Goal: Communication & Community: Ask a question

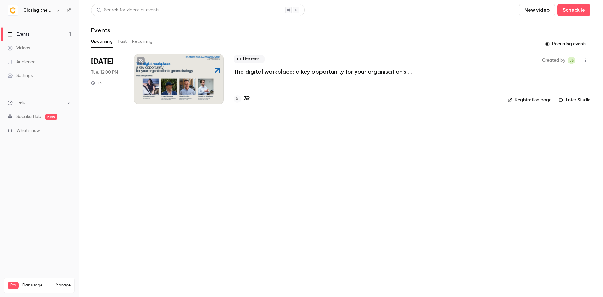
click at [176, 80] on div at bounding box center [179, 79] width 90 height 50
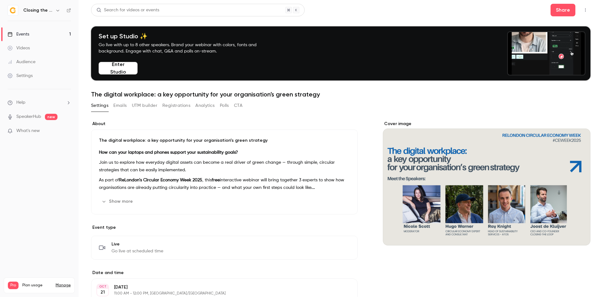
click at [582, 8] on button "button" at bounding box center [586, 10] width 10 height 10
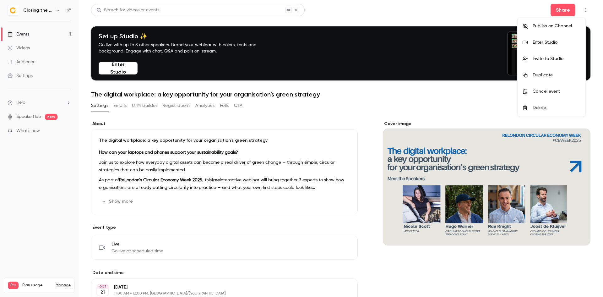
click at [550, 47] on li "Enter Studio" at bounding box center [552, 42] width 68 height 16
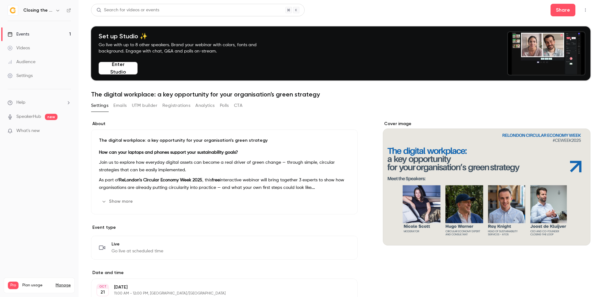
click at [583, 10] on icon "button" at bounding box center [585, 10] width 5 height 4
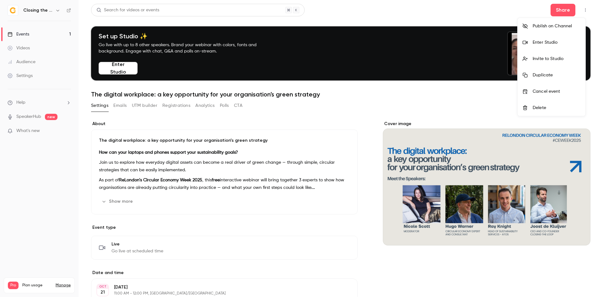
click at [562, 43] on div "Enter Studio" at bounding box center [557, 42] width 48 height 6
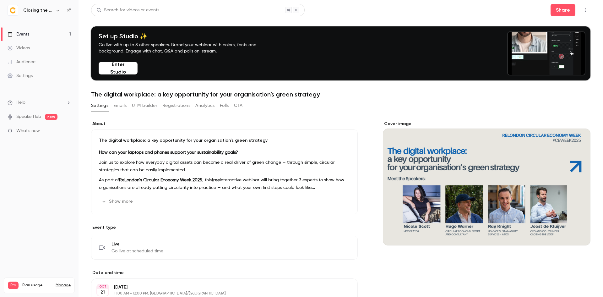
click at [35, 100] on li "Help" at bounding box center [39, 102] width 63 height 7
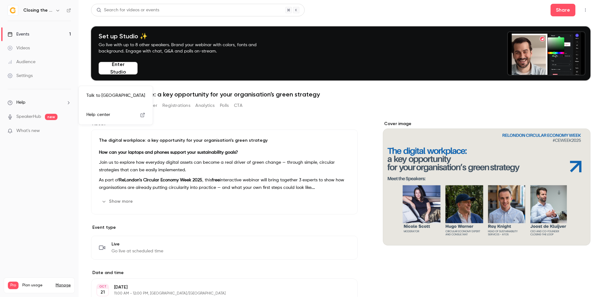
click at [102, 97] on link "Talk to [GEOGRAPHIC_DATA]" at bounding box center [115, 95] width 69 height 17
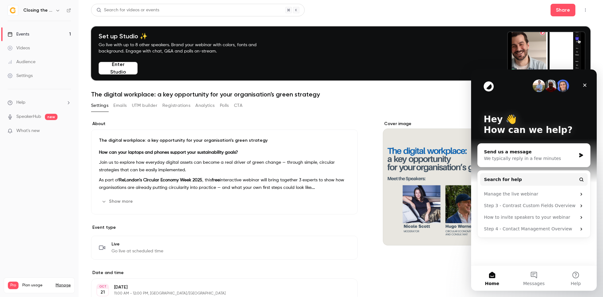
click at [528, 149] on div "Send us a message" at bounding box center [530, 152] width 92 height 7
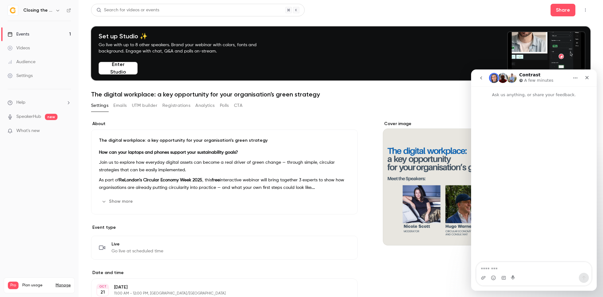
click at [497, 77] on img "Intercom messenger" at bounding box center [494, 78] width 10 height 10
click at [513, 77] on img "Intercom messenger" at bounding box center [512, 78] width 10 height 10
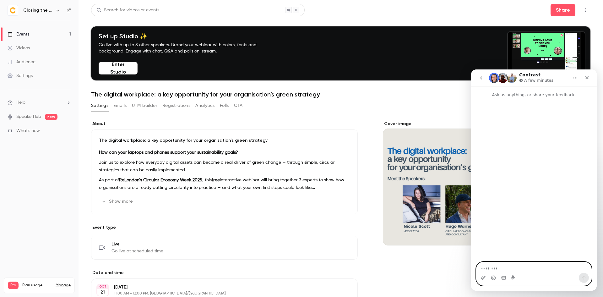
click at [526, 268] on textarea "Message…" at bounding box center [534, 267] width 115 height 11
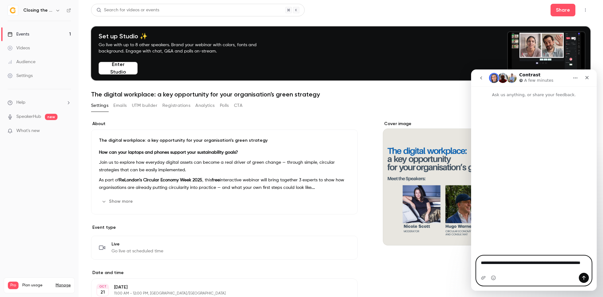
type textarea "**********"
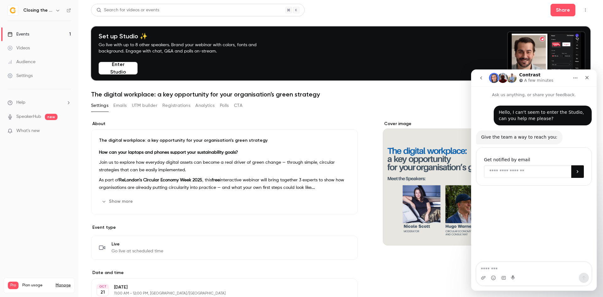
click at [526, 173] on input "Enter your email" at bounding box center [527, 171] width 87 height 13
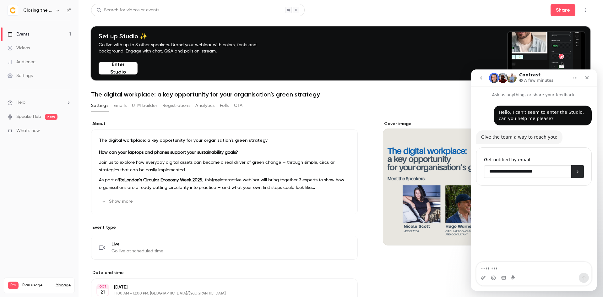
type input "**********"
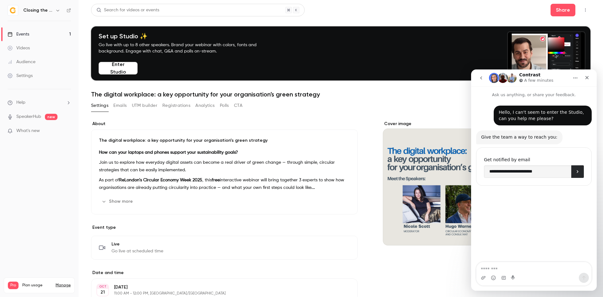
click at [576, 173] on icon "Submit" at bounding box center [577, 171] width 5 height 5
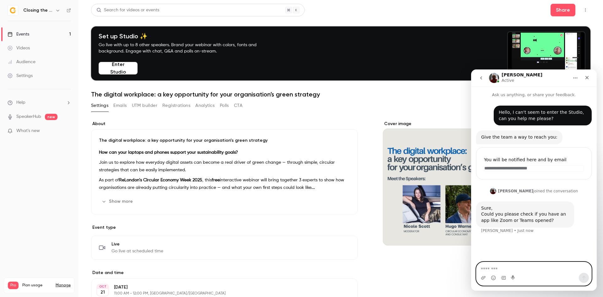
click at [496, 266] on textarea "Message…" at bounding box center [534, 267] width 115 height 11
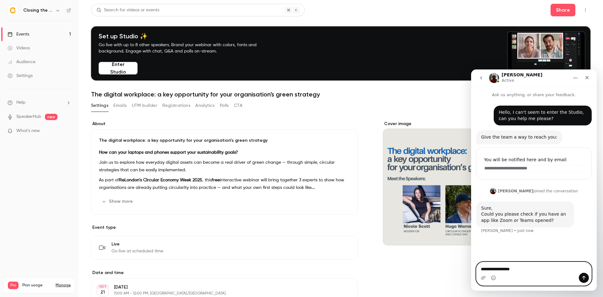
type textarea "**********"
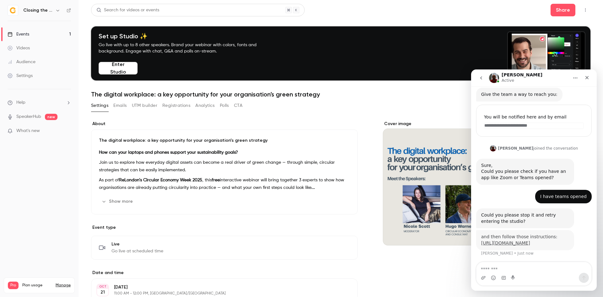
scroll to position [55, 0]
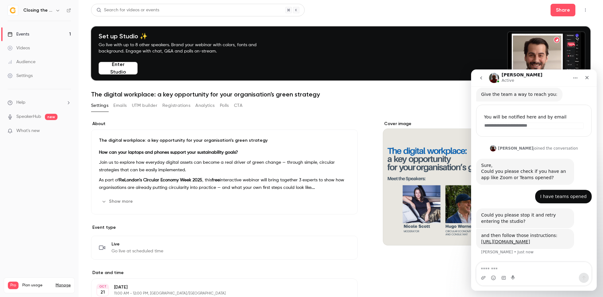
click at [583, 10] on icon "button" at bounding box center [585, 10] width 5 height 4
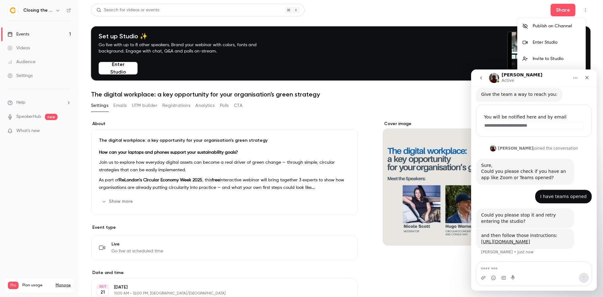
click at [554, 43] on div "Enter Studio" at bounding box center [557, 42] width 48 height 6
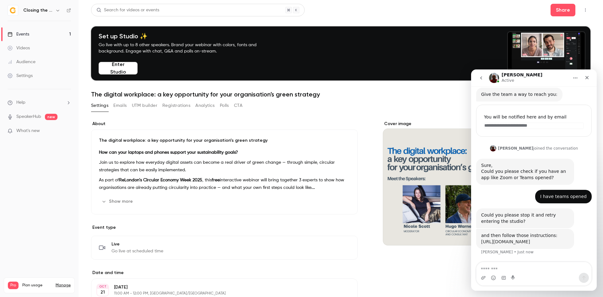
click at [494, 239] on link "[URL][DOMAIN_NAME]" at bounding box center [505, 241] width 49 height 5
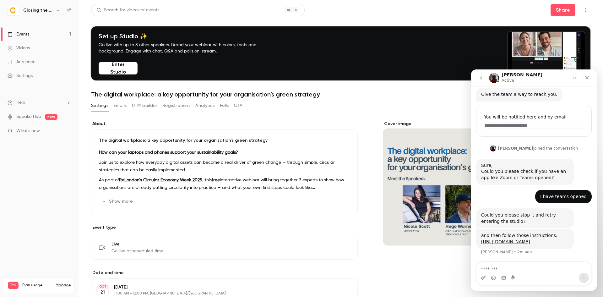
click at [586, 12] on icon "button" at bounding box center [586, 9] width 1 height 3
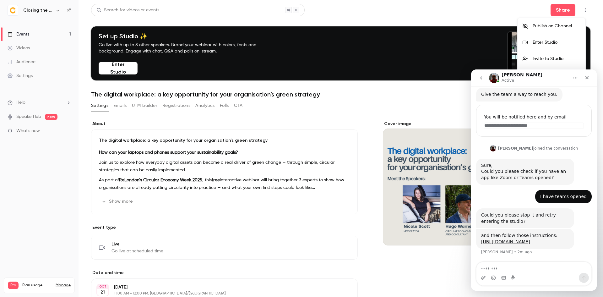
click at [557, 43] on div "Enter Studio" at bounding box center [557, 42] width 48 height 6
click at [547, 42] on div "Enter Studio" at bounding box center [557, 42] width 48 height 6
click at [578, 80] on button "Home" at bounding box center [576, 78] width 12 height 12
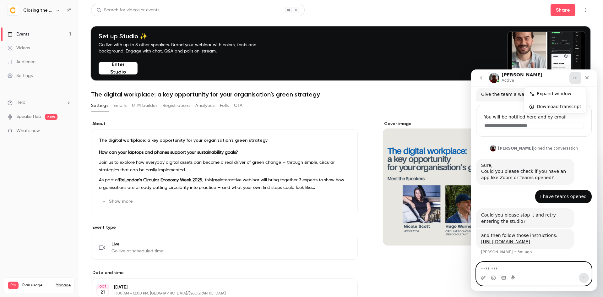
click at [508, 269] on textarea "Message…" at bounding box center [534, 267] width 115 height 11
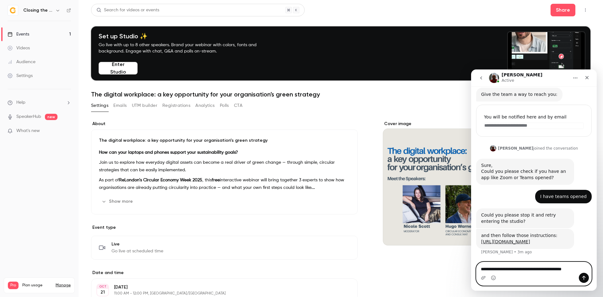
type textarea "**********"
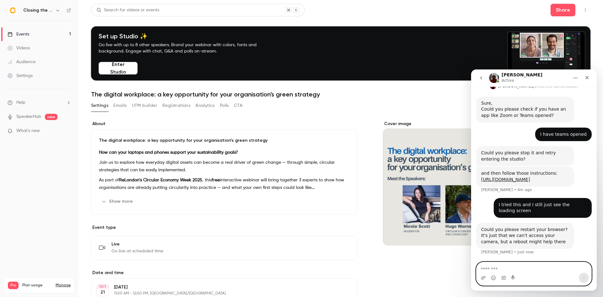
scroll to position [117, 0]
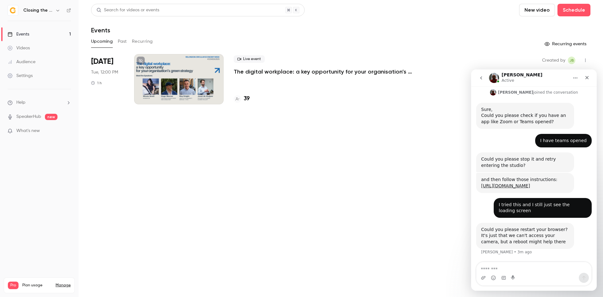
scroll to position [111, 0]
click at [589, 59] on button "button" at bounding box center [586, 60] width 10 height 10
click at [577, 76] on icon "Home" at bounding box center [575, 77] width 5 height 5
click at [178, 95] on div at bounding box center [301, 148] width 603 height 297
click at [184, 71] on div at bounding box center [179, 79] width 90 height 50
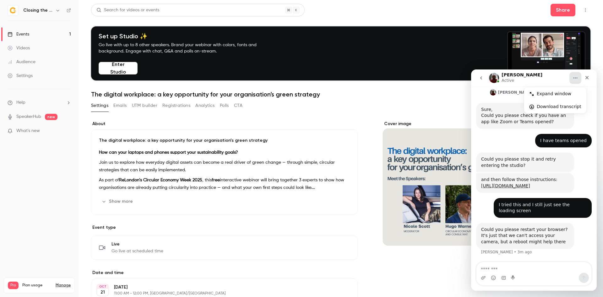
click at [586, 10] on icon "button" at bounding box center [586, 9] width 1 height 3
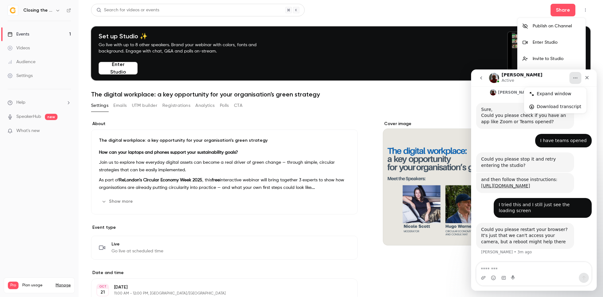
click at [42, 9] on div at bounding box center [301, 148] width 603 height 297
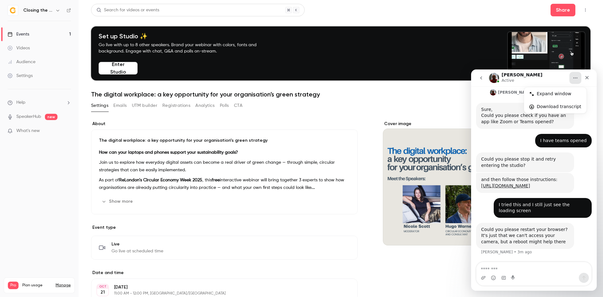
click at [56, 10] on icon "button" at bounding box center [57, 10] width 5 height 5
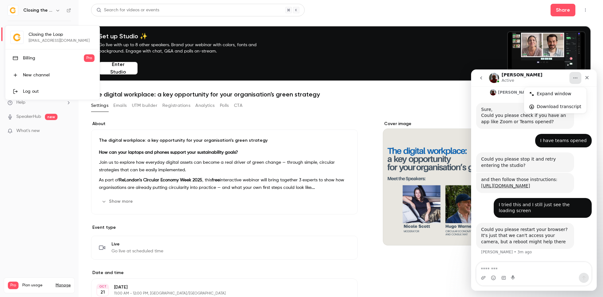
click at [36, 90] on div "Log out" at bounding box center [59, 91] width 72 height 6
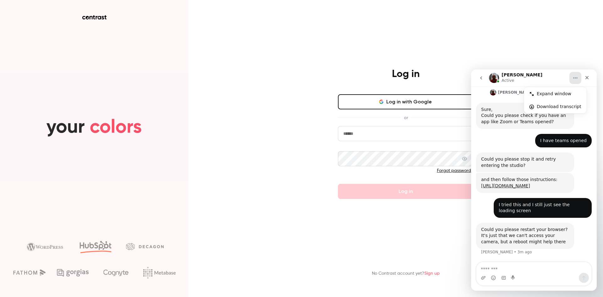
click at [420, 99] on button "Log in with Google" at bounding box center [406, 101] width 136 height 15
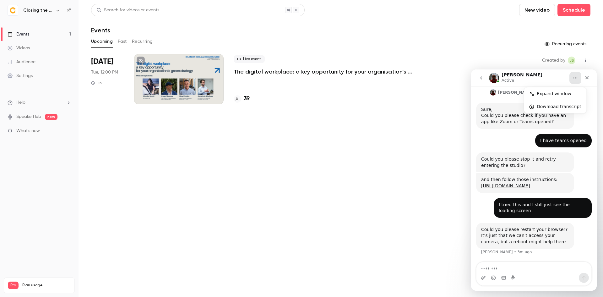
click at [191, 88] on div at bounding box center [179, 79] width 90 height 50
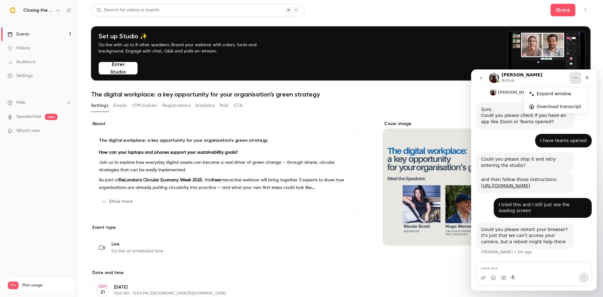
click at [58, 12] on icon "button" at bounding box center [57, 10] width 5 height 5
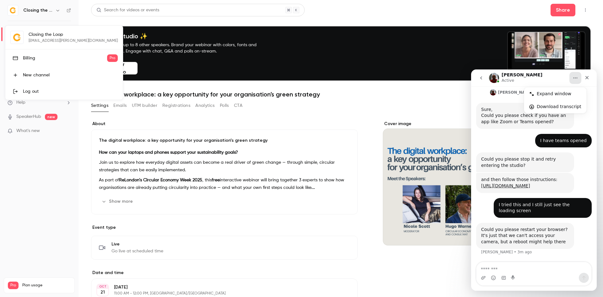
click at [58, 12] on div at bounding box center [301, 148] width 603 height 297
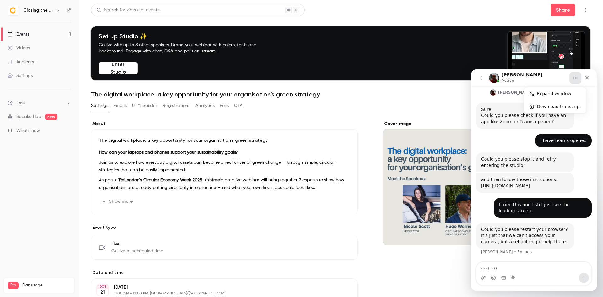
click at [583, 10] on icon "button" at bounding box center [585, 10] width 5 height 4
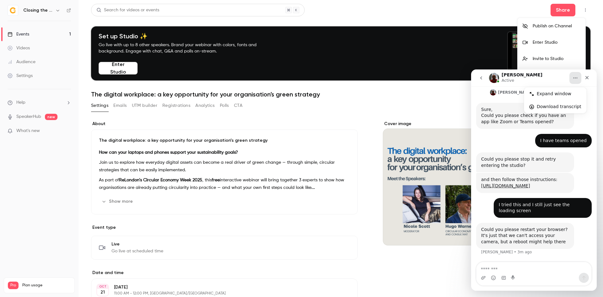
click at [547, 43] on div "Enter Studio" at bounding box center [557, 42] width 48 height 6
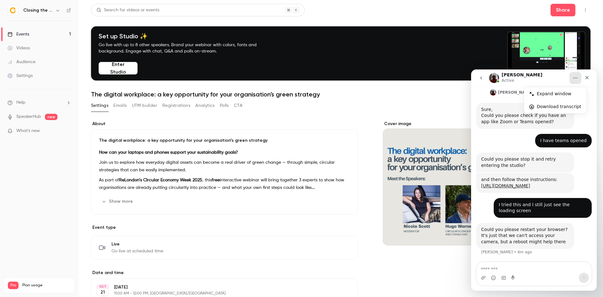
click at [584, 11] on button "button" at bounding box center [586, 10] width 10 height 10
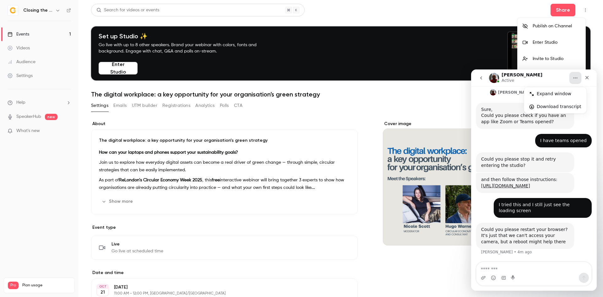
click at [553, 40] on div "Enter Studio" at bounding box center [557, 42] width 48 height 6
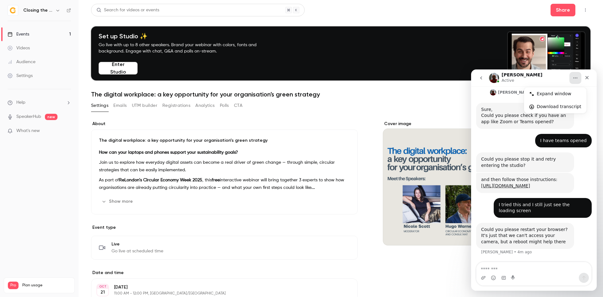
click at [583, 10] on icon "button" at bounding box center [585, 10] width 5 height 4
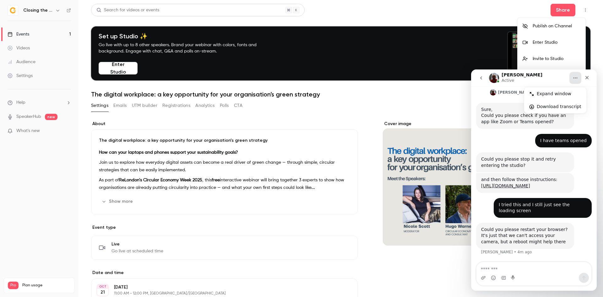
click at [543, 47] on li "Enter Studio" at bounding box center [552, 42] width 68 height 16
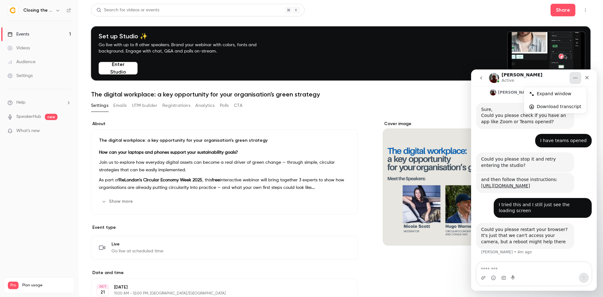
click at [583, 10] on icon "button" at bounding box center [585, 10] width 5 height 4
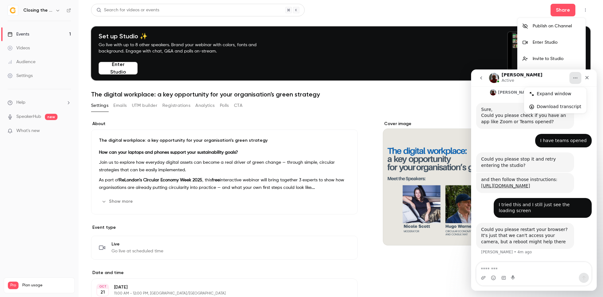
click at [568, 38] on li "Enter Studio" at bounding box center [552, 42] width 68 height 16
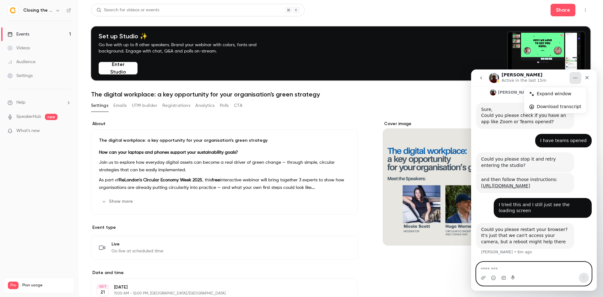
click at [512, 264] on textarea "Message…" at bounding box center [534, 267] width 115 height 11
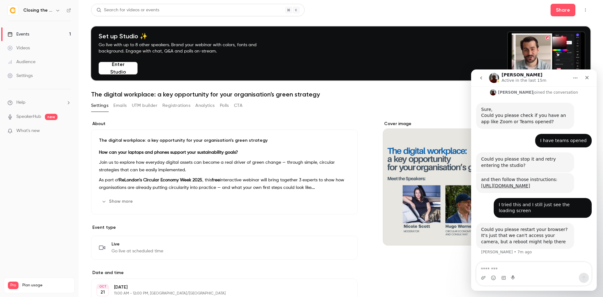
click at [510, 261] on div "Could you please restart your browser? It's just that we can't access your came…" at bounding box center [534, 243] width 116 height 40
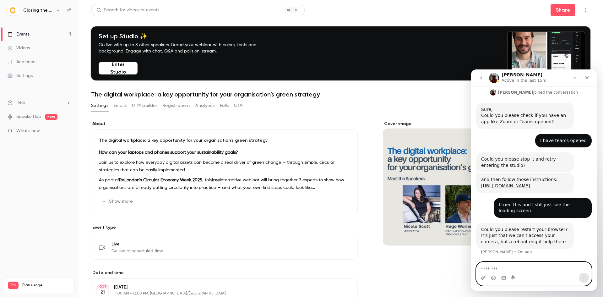
click at [512, 264] on textarea "Message…" at bounding box center [534, 267] width 115 height 11
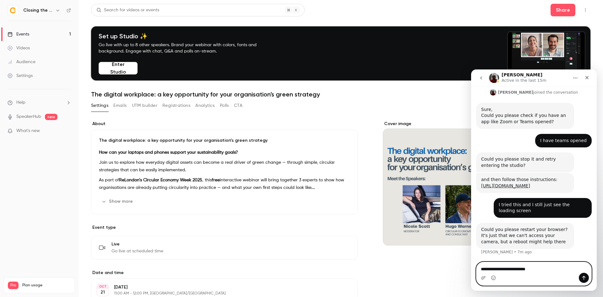
type textarea "**********"
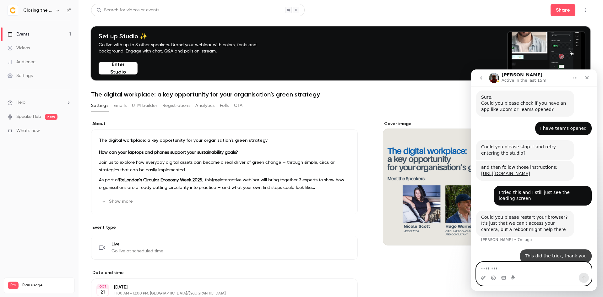
scroll to position [129, 0]
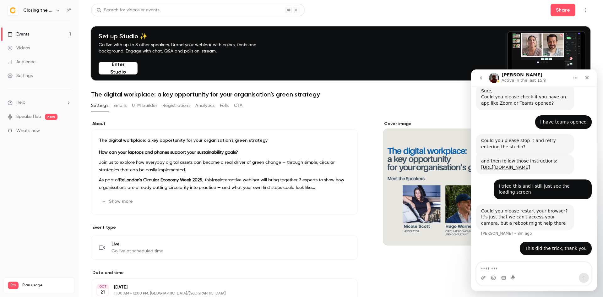
click at [586, 10] on icon "button" at bounding box center [586, 9] width 1 height 3
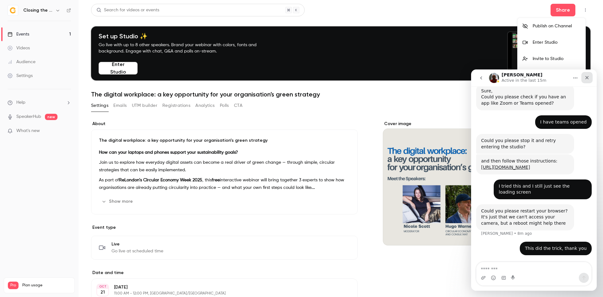
click at [587, 76] on icon "Close" at bounding box center [587, 77] width 5 height 5
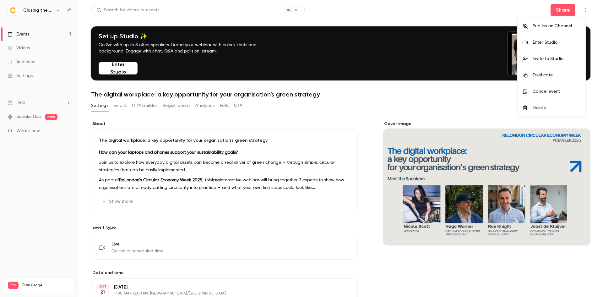
click at [552, 60] on div "Invite to Studio" at bounding box center [557, 59] width 48 height 6
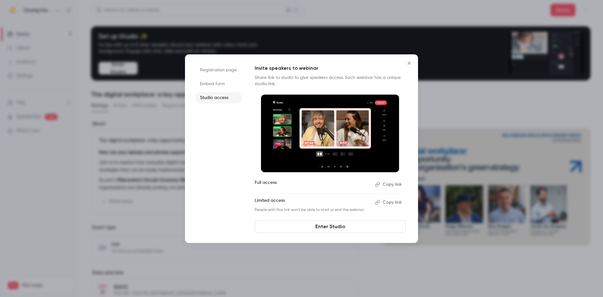
click at [410, 65] on icon "Close" at bounding box center [410, 63] width 8 height 5
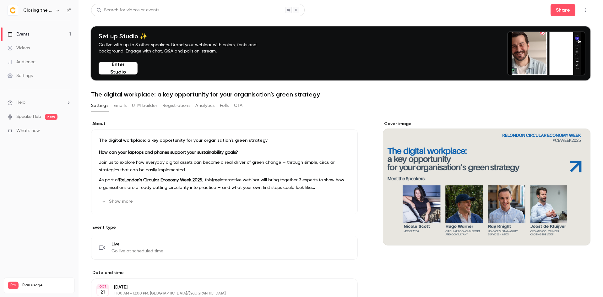
click at [33, 103] on li "Help" at bounding box center [39, 102] width 63 height 7
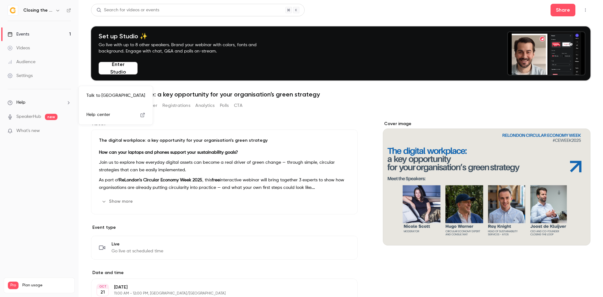
click at [108, 98] on link "Talk to [GEOGRAPHIC_DATA]" at bounding box center [115, 95] width 69 height 17
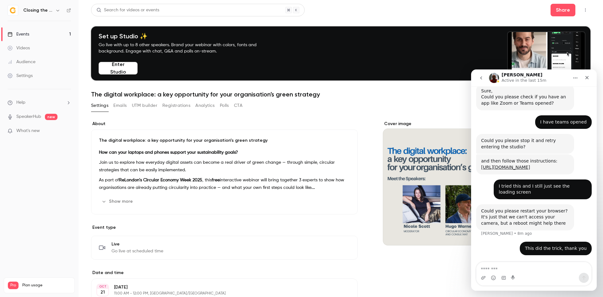
click at [509, 276] on div "Intercom messenger" at bounding box center [534, 278] width 115 height 10
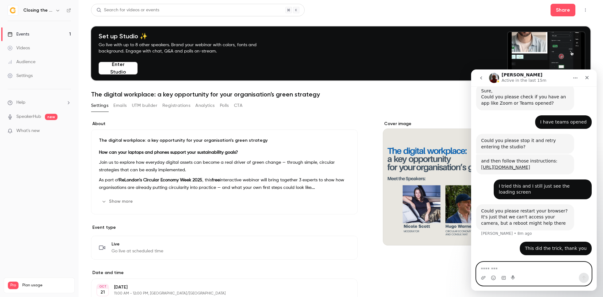
click at [503, 271] on textarea "Message…" at bounding box center [534, 267] width 115 height 11
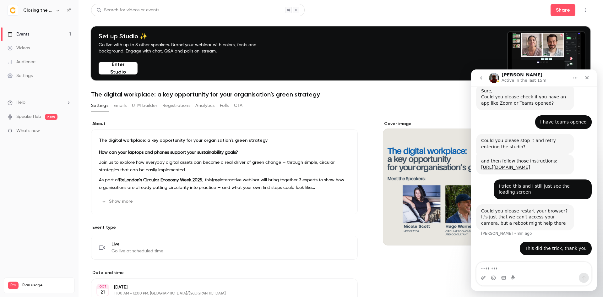
click at [579, 78] on button "Home" at bounding box center [576, 78] width 12 height 12
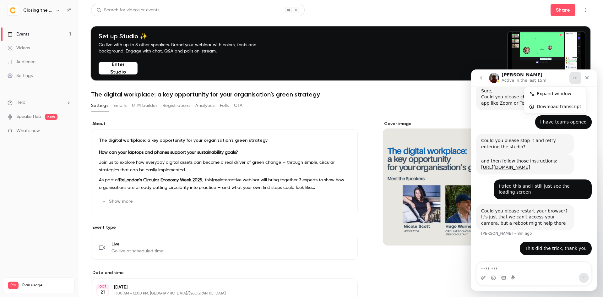
click at [502, 115] on div "I have teams opened • 13m ago" at bounding box center [534, 124] width 116 height 19
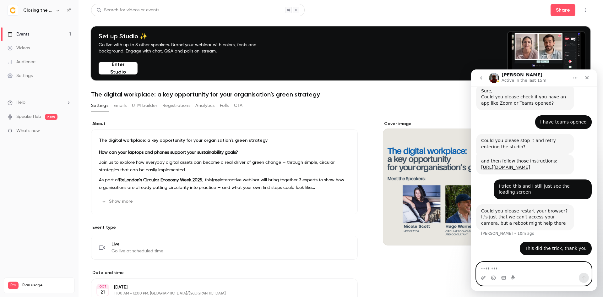
click at [525, 269] on textarea "Message…" at bounding box center [534, 267] width 115 height 11
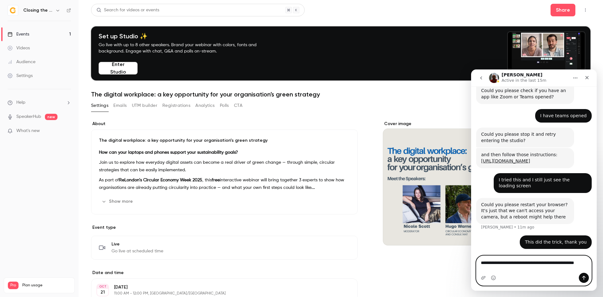
scroll to position [136, 0]
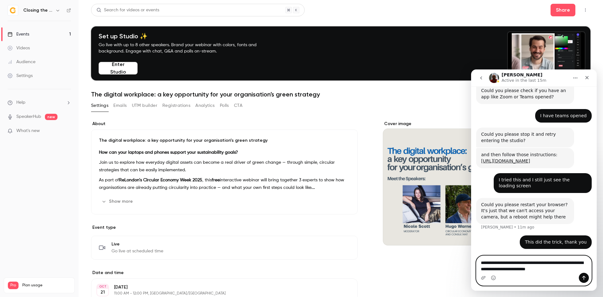
click at [523, 268] on textarea "**********" at bounding box center [534, 264] width 115 height 17
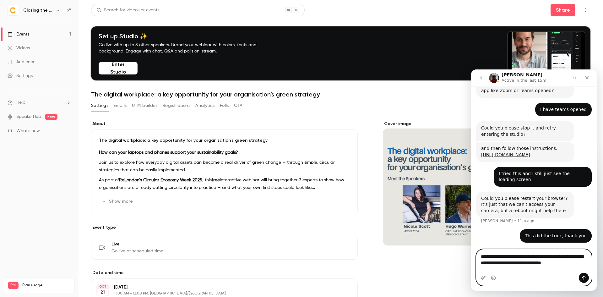
click at [584, 267] on textarea "**********" at bounding box center [534, 258] width 115 height 17
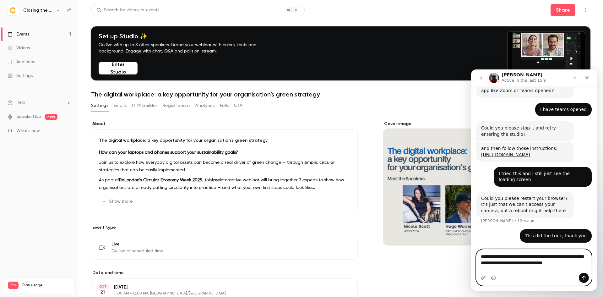
click at [499, 267] on textarea "**********" at bounding box center [534, 258] width 115 height 17
type textarea "**********"
click at [585, 278] on icon "Send a message…" at bounding box center [584, 277] width 5 height 5
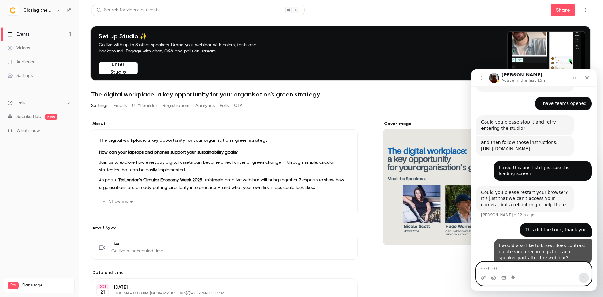
scroll to position [156, 0]
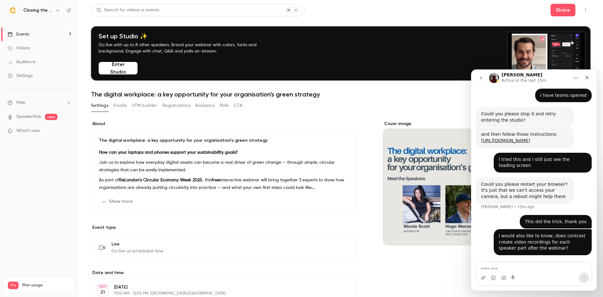
click at [172, 106] on button "Registrations" at bounding box center [176, 106] width 28 height 10
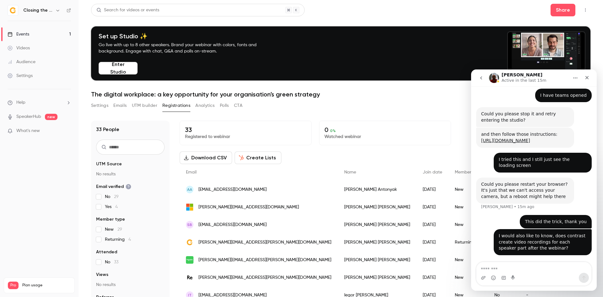
click at [100, 105] on button "Settings" at bounding box center [99, 106] width 17 height 10
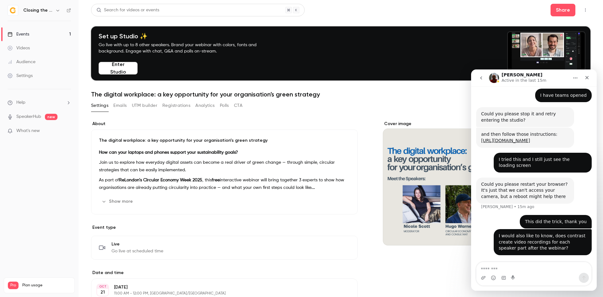
scroll to position [88, 0]
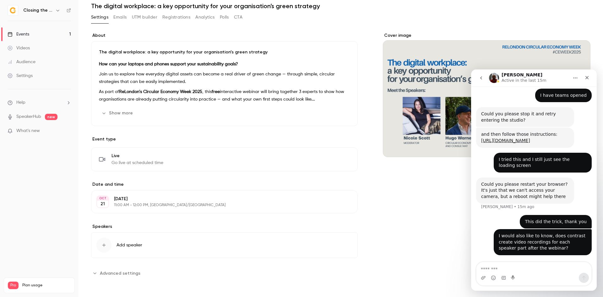
click at [478, 77] on button "go back" at bounding box center [482, 78] width 12 height 12
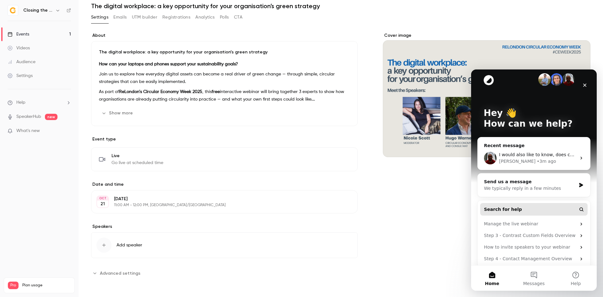
scroll to position [12, 0]
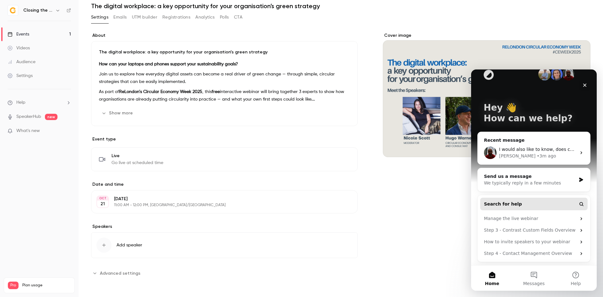
click at [531, 203] on button "Search for help" at bounding box center [534, 204] width 107 height 13
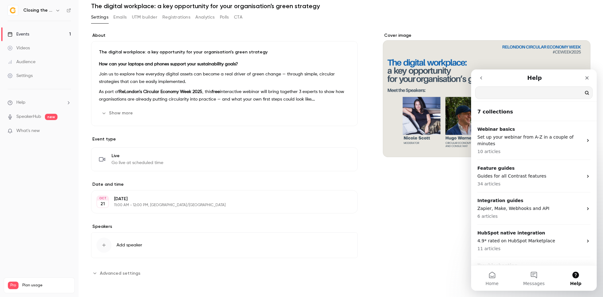
scroll to position [0, 0]
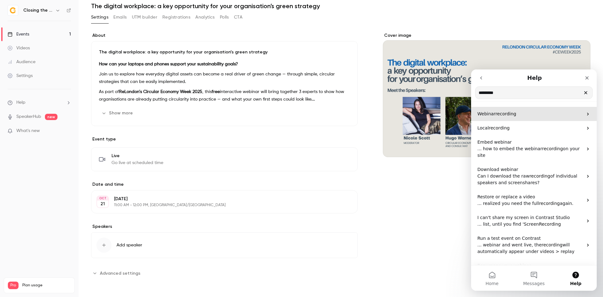
type input "*********"
click at [508, 111] on span "recording" at bounding box center [506, 113] width 21 height 5
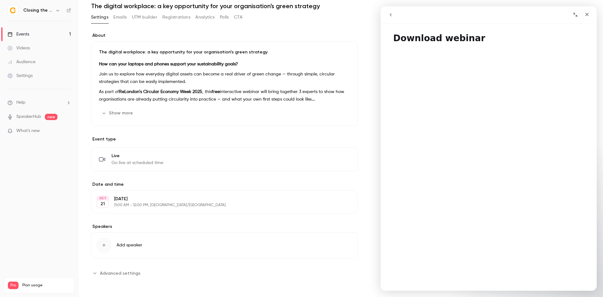
click at [392, 16] on icon "go back" at bounding box center [390, 14] width 5 height 5
click at [394, 13] on button "go back" at bounding box center [391, 15] width 12 height 12
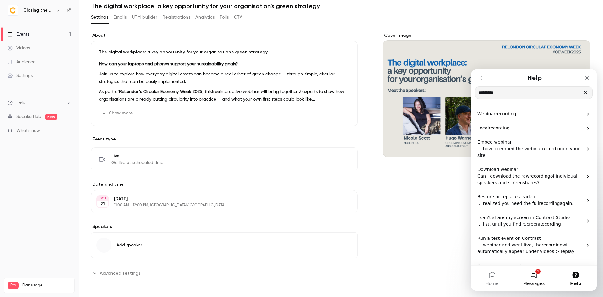
click at [546, 277] on button "1 Messages" at bounding box center [534, 278] width 42 height 25
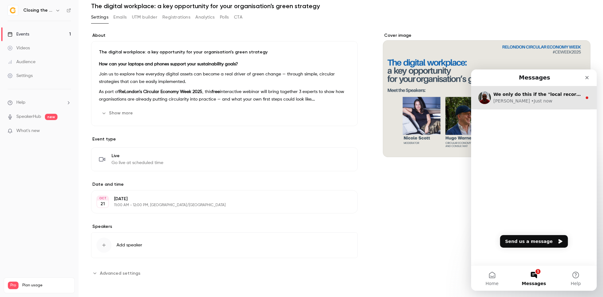
click at [531, 99] on div "• Just now" at bounding box center [541, 101] width 21 height 7
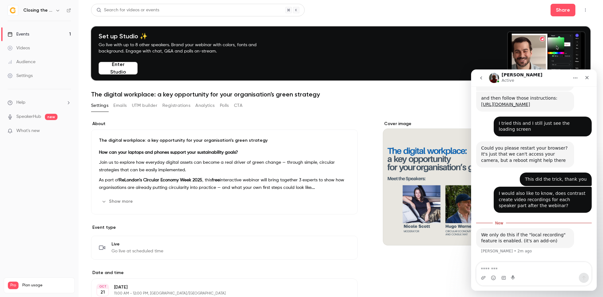
click at [583, 9] on icon "button" at bounding box center [585, 10] width 5 height 4
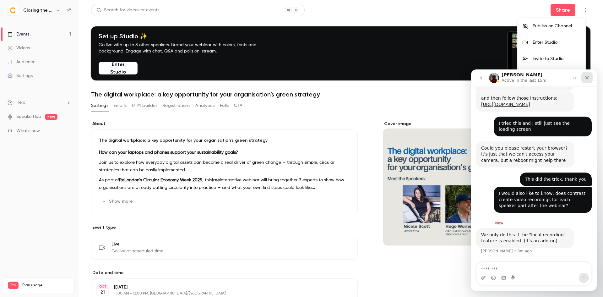
click at [588, 75] on div "Close" at bounding box center [587, 77] width 11 height 11
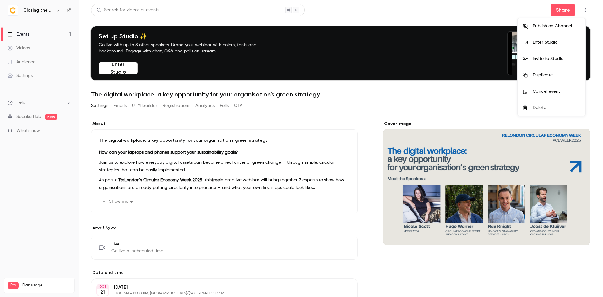
click at [567, 63] on li "Invite to Studio" at bounding box center [552, 59] width 68 height 16
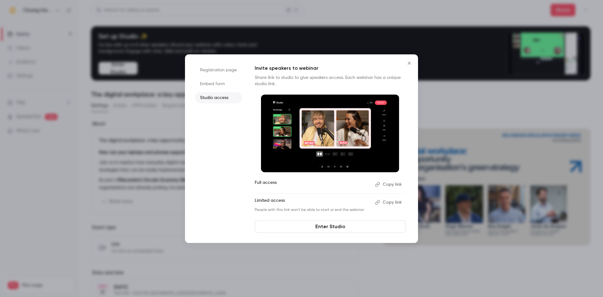
click at [387, 201] on button "Copy link" at bounding box center [389, 202] width 33 height 10
click at [409, 59] on button "Close" at bounding box center [409, 63] width 13 height 13
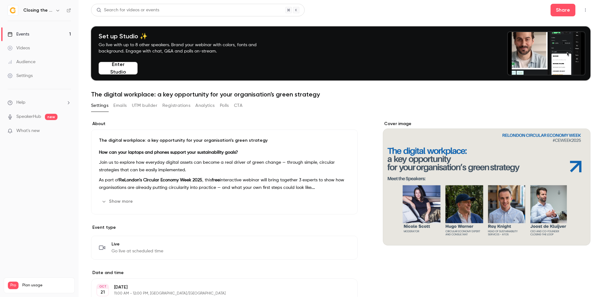
click at [583, 10] on icon "button" at bounding box center [585, 10] width 5 height 4
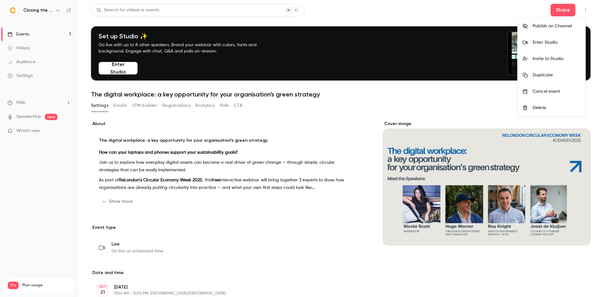
click at [565, 39] on li "Enter Studio" at bounding box center [552, 42] width 68 height 16
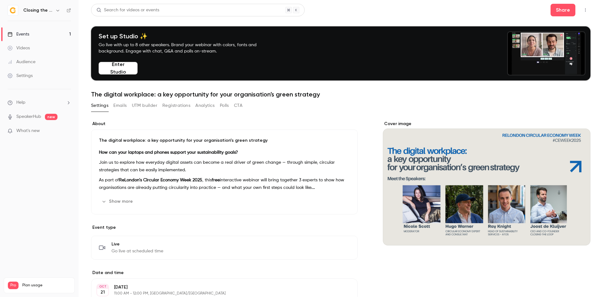
click at [38, 100] on li "Help" at bounding box center [39, 102] width 63 height 7
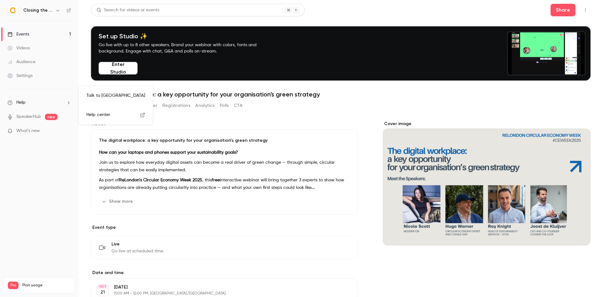
click at [92, 94] on link "Talk to [GEOGRAPHIC_DATA]" at bounding box center [115, 95] width 69 height 17
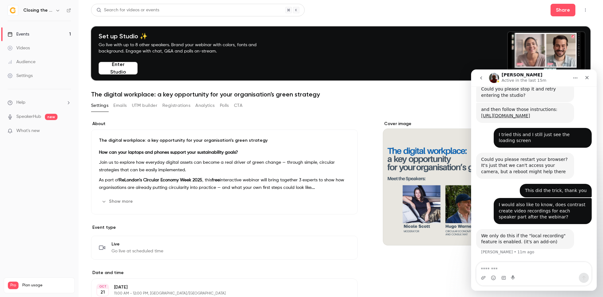
scroll to position [181, 0]
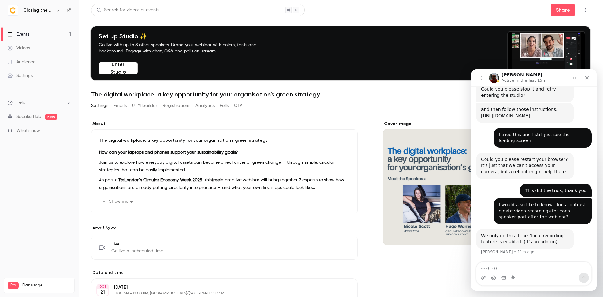
click at [526, 266] on textarea "Message…" at bounding box center [534, 267] width 115 height 11
type textarea "**"
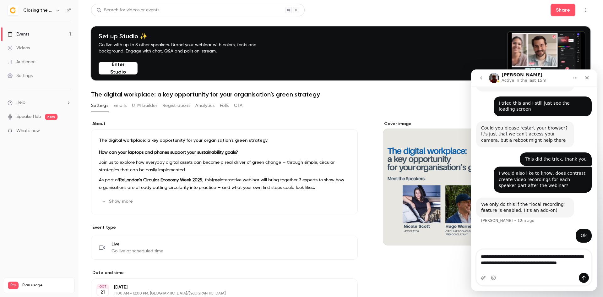
scroll to position [212, 0]
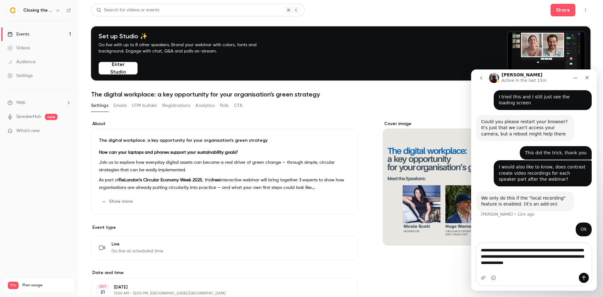
click at [546, 261] on textarea "**********" at bounding box center [534, 254] width 115 height 23
click at [520, 267] on textarea "**********" at bounding box center [534, 254] width 115 height 23
click at [508, 269] on textarea "**********" at bounding box center [534, 258] width 115 height 30
type textarea "**********"
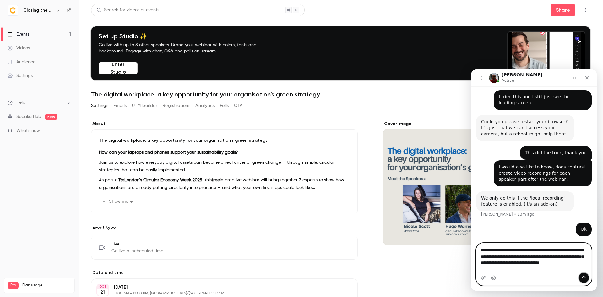
click at [587, 278] on button "Send a message…" at bounding box center [584, 278] width 10 height 10
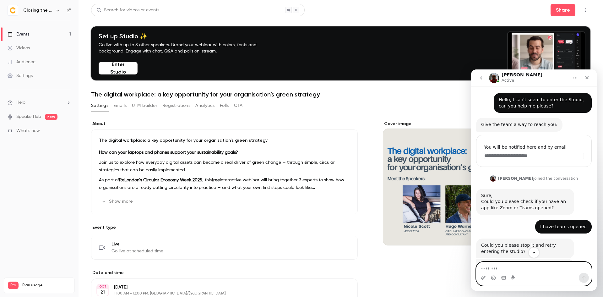
scroll to position [233, 0]
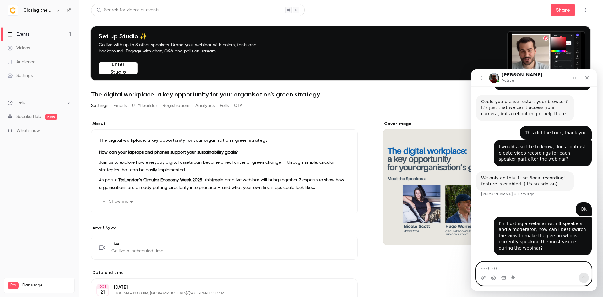
click at [559, 265] on textarea "Message…" at bounding box center [534, 267] width 115 height 11
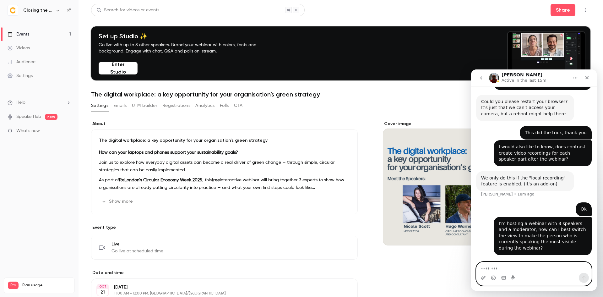
click at [551, 269] on textarea "Message…" at bounding box center [534, 267] width 115 height 11
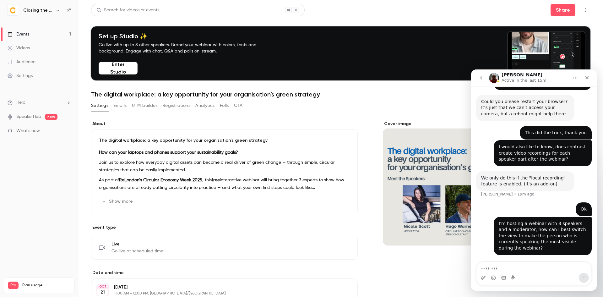
click at [583, 10] on icon "button" at bounding box center [585, 10] width 5 height 4
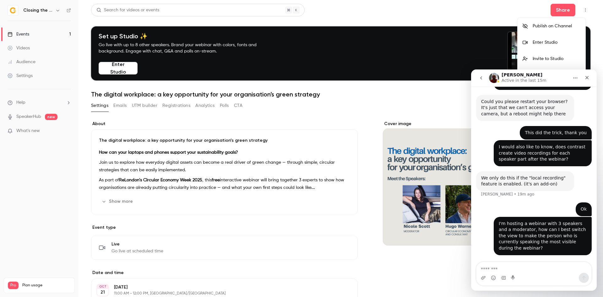
click at [562, 41] on div "Enter Studio" at bounding box center [557, 42] width 48 height 6
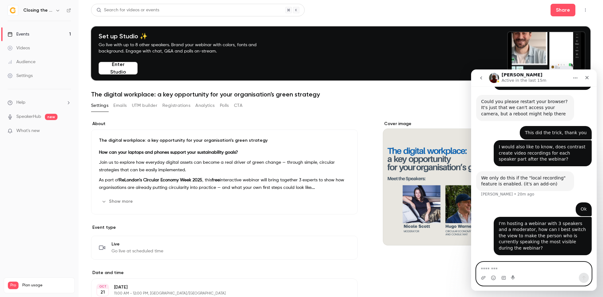
click at [499, 267] on textarea "Message…" at bounding box center [534, 267] width 115 height 11
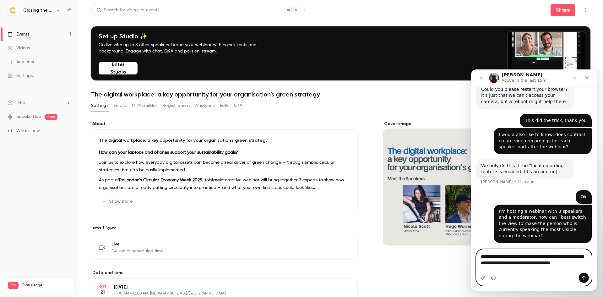
scroll to position [245, 0]
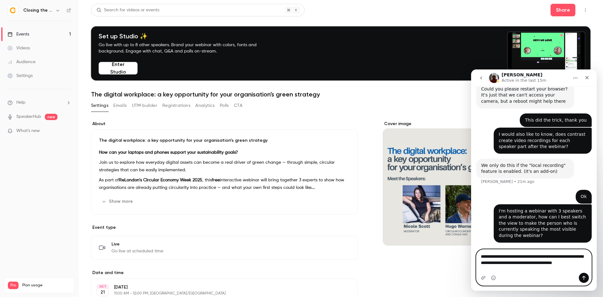
type textarea "**********"
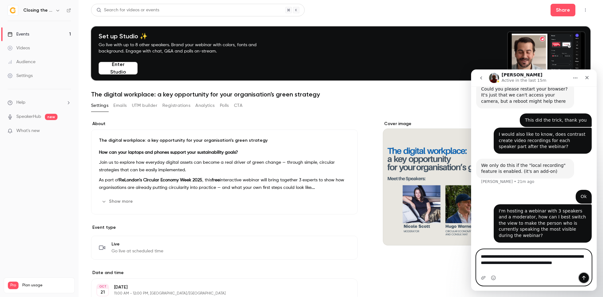
click at [584, 275] on icon "Send a message…" at bounding box center [584, 277] width 5 height 5
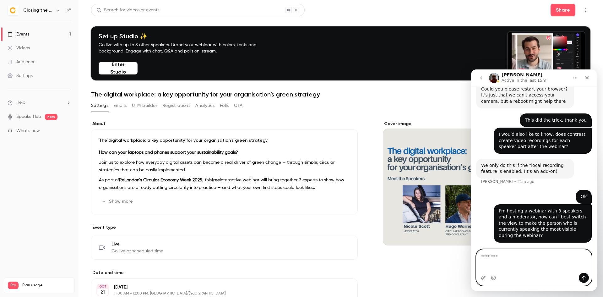
scroll to position [259, 0]
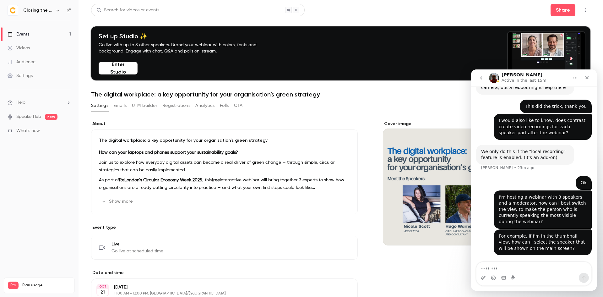
click at [477, 77] on button "go back" at bounding box center [482, 78] width 12 height 12
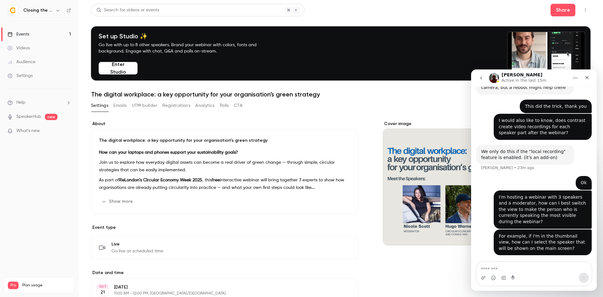
scroll to position [0, 0]
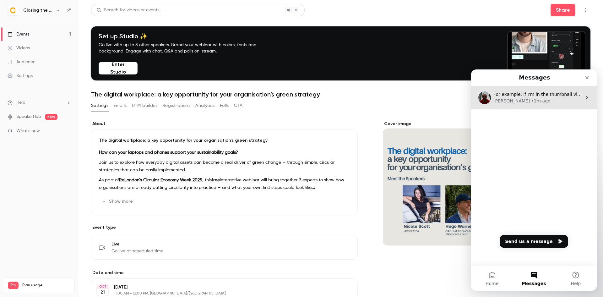
click at [546, 106] on div "For example, if I'm in the thumbnail view, how can I select the speaker that wi…" at bounding box center [534, 97] width 126 height 23
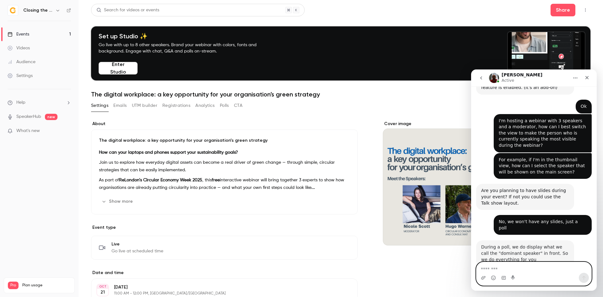
scroll to position [340, 0]
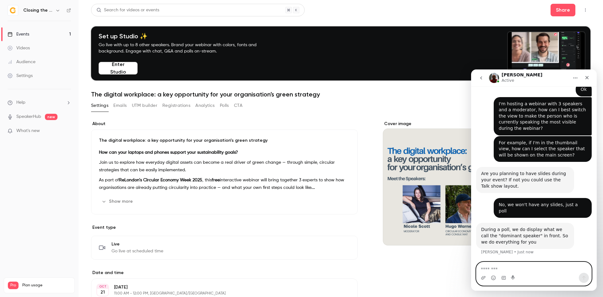
click at [513, 269] on textarea "Message…" at bounding box center [534, 267] width 115 height 11
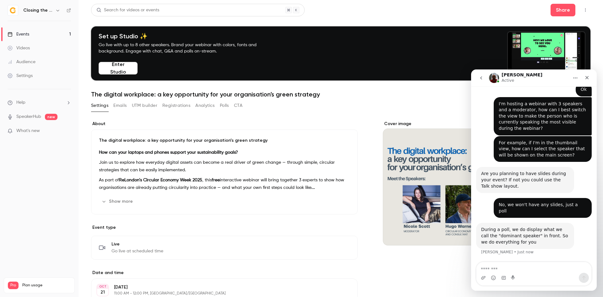
click at [583, 9] on icon "button" at bounding box center [585, 10] width 5 height 4
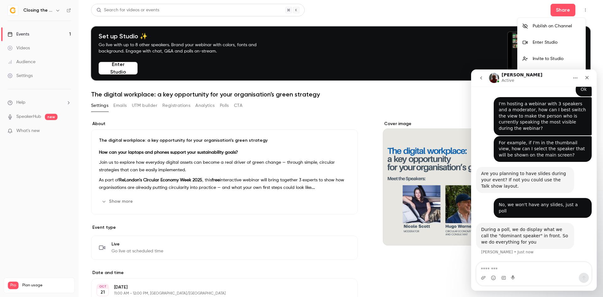
click at [556, 40] on div "Enter Studio" at bounding box center [557, 42] width 48 height 6
